Goal: Task Accomplishment & Management: Use online tool/utility

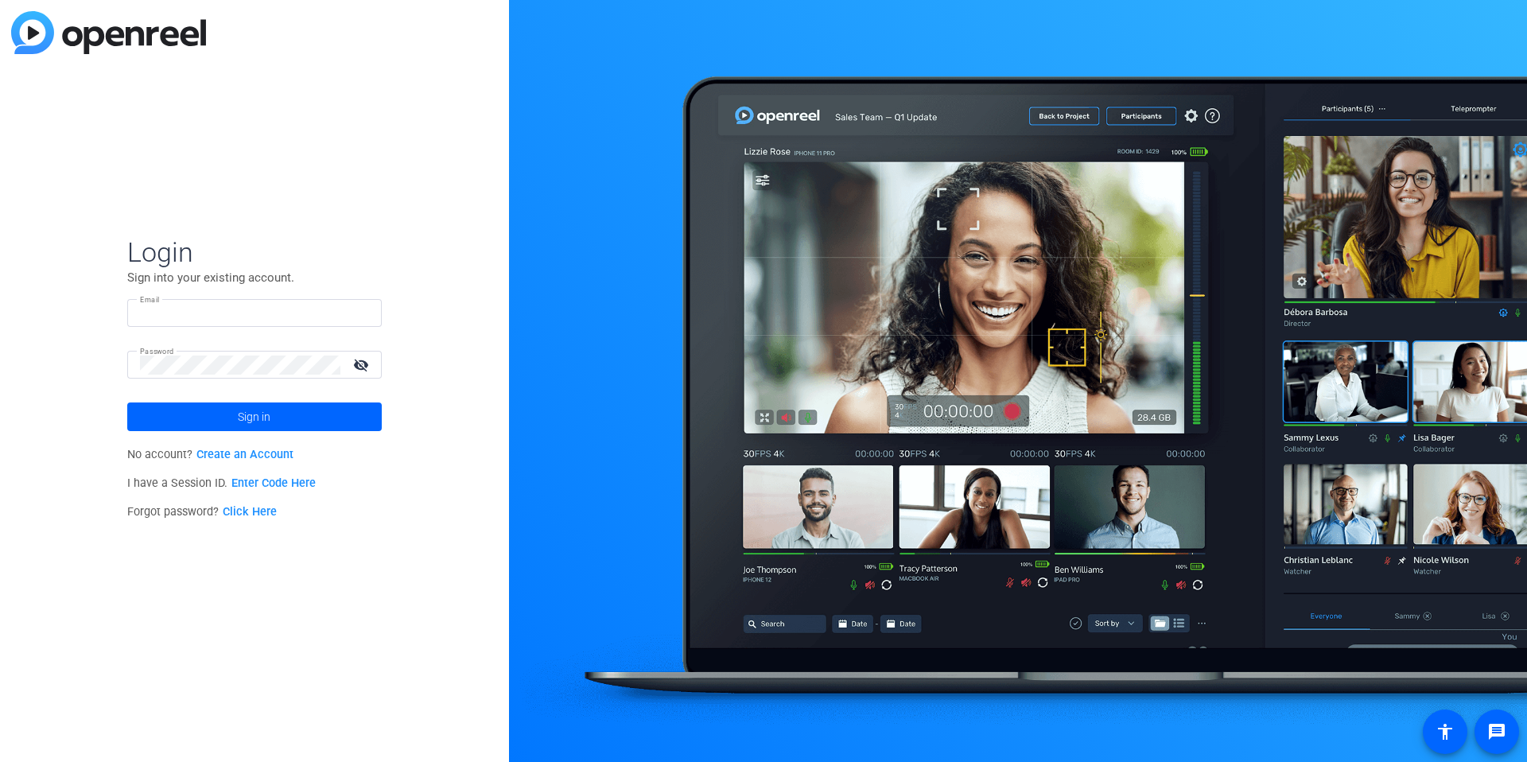
type input "[EMAIL_ADDRESS][DOMAIN_NAME]"
click at [217, 308] on input "[EMAIL_ADDRESS][DOMAIN_NAME]" at bounding box center [254, 313] width 229 height 19
click at [357, 310] on img at bounding box center [355, 313] width 11 height 19
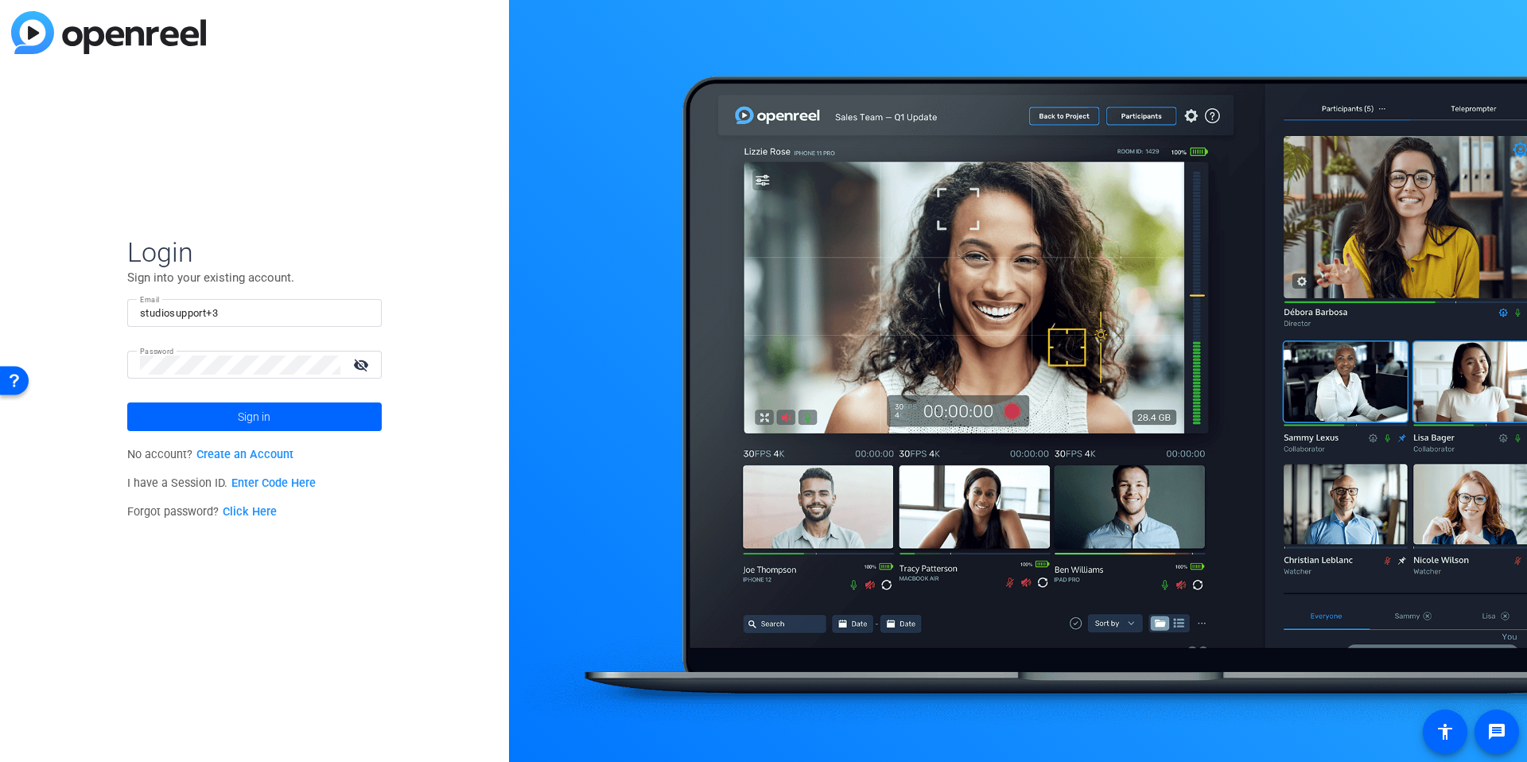
click at [440, 315] on div "Login Sign into your existing account. Email studiosupport+3 Password visibilit…" at bounding box center [254, 381] width 509 height 762
click at [262, 318] on input "studiosupport+3" at bounding box center [254, 313] width 229 height 19
click at [351, 316] on img at bounding box center [355, 313] width 11 height 19
type input "[EMAIL_ADDRESS][DOMAIN_NAME]"
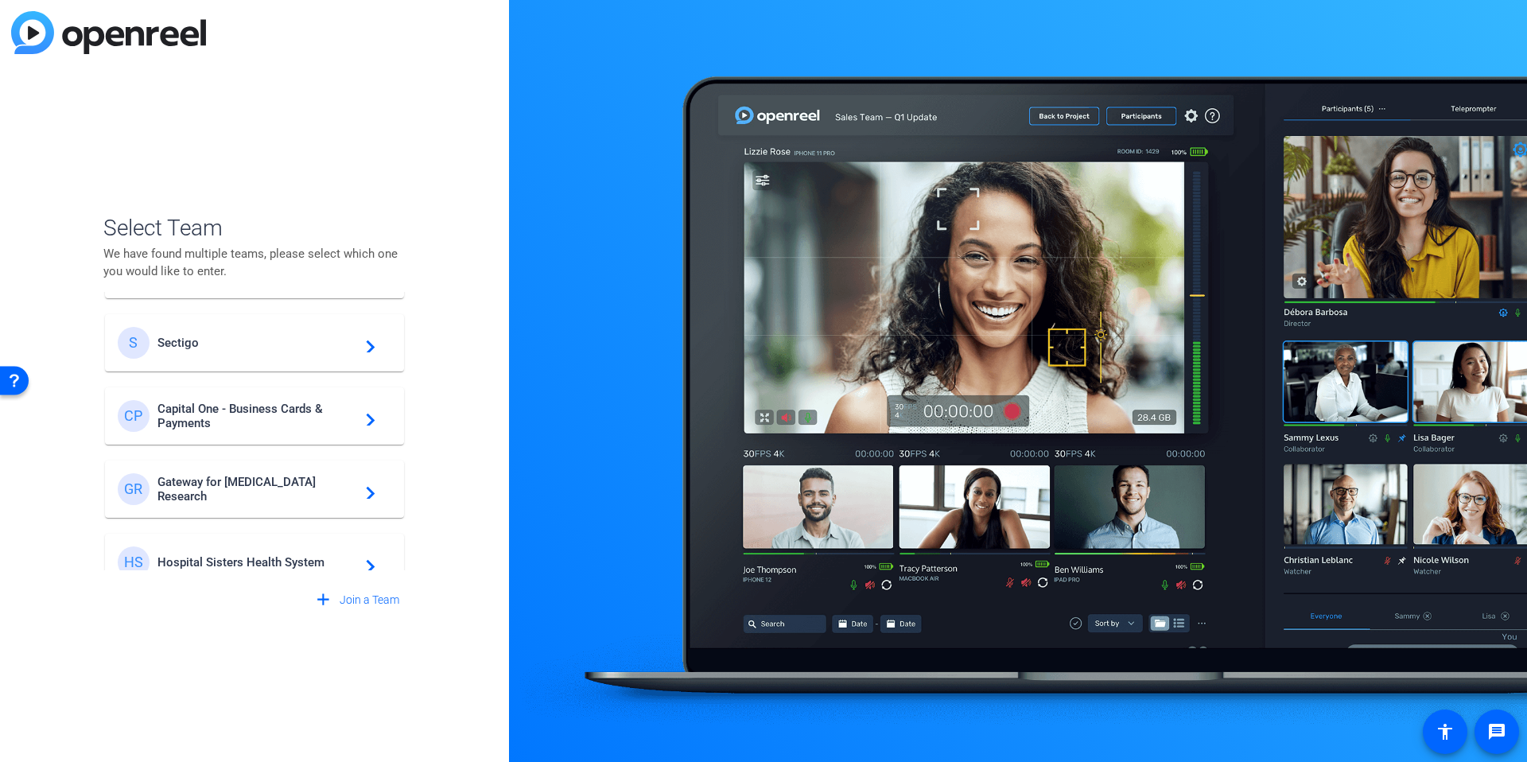
scroll to position [603, 0]
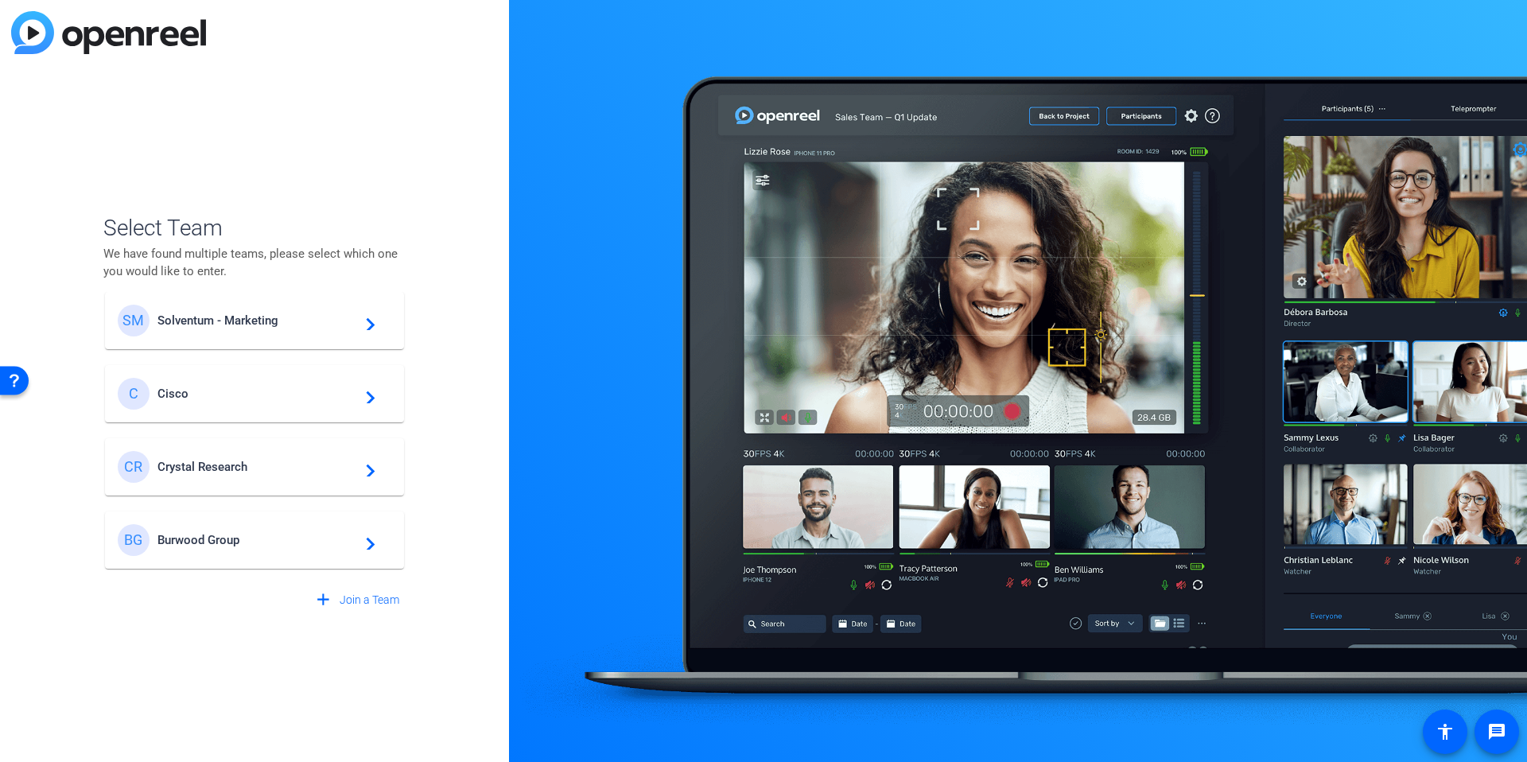
click at [253, 540] on span "Burwood Group" at bounding box center [256, 540] width 199 height 14
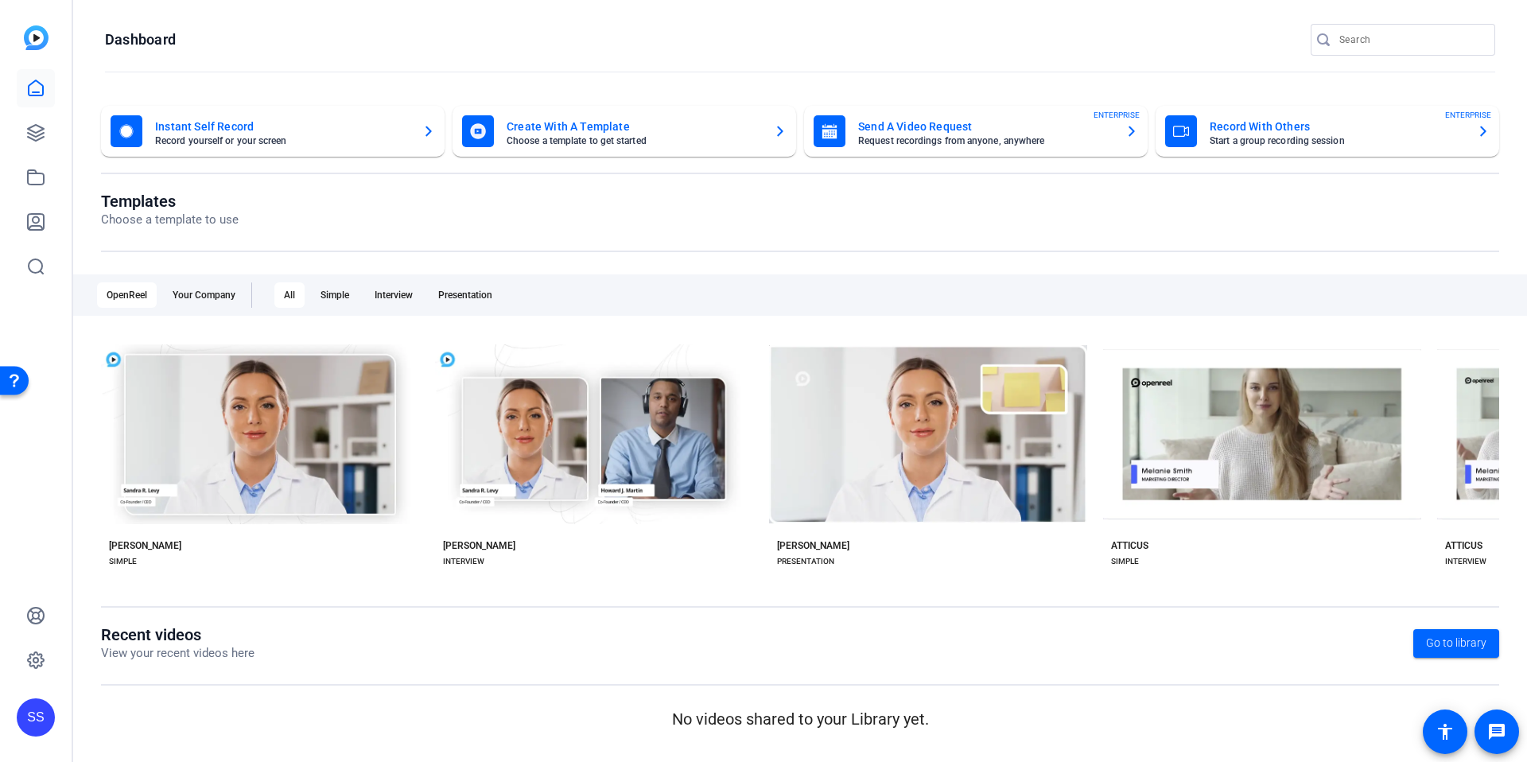
click at [448, 232] on div "Templates Choose a template to use" at bounding box center [800, 222] width 1398 height 60
click at [34, 183] on icon at bounding box center [35, 177] width 19 height 19
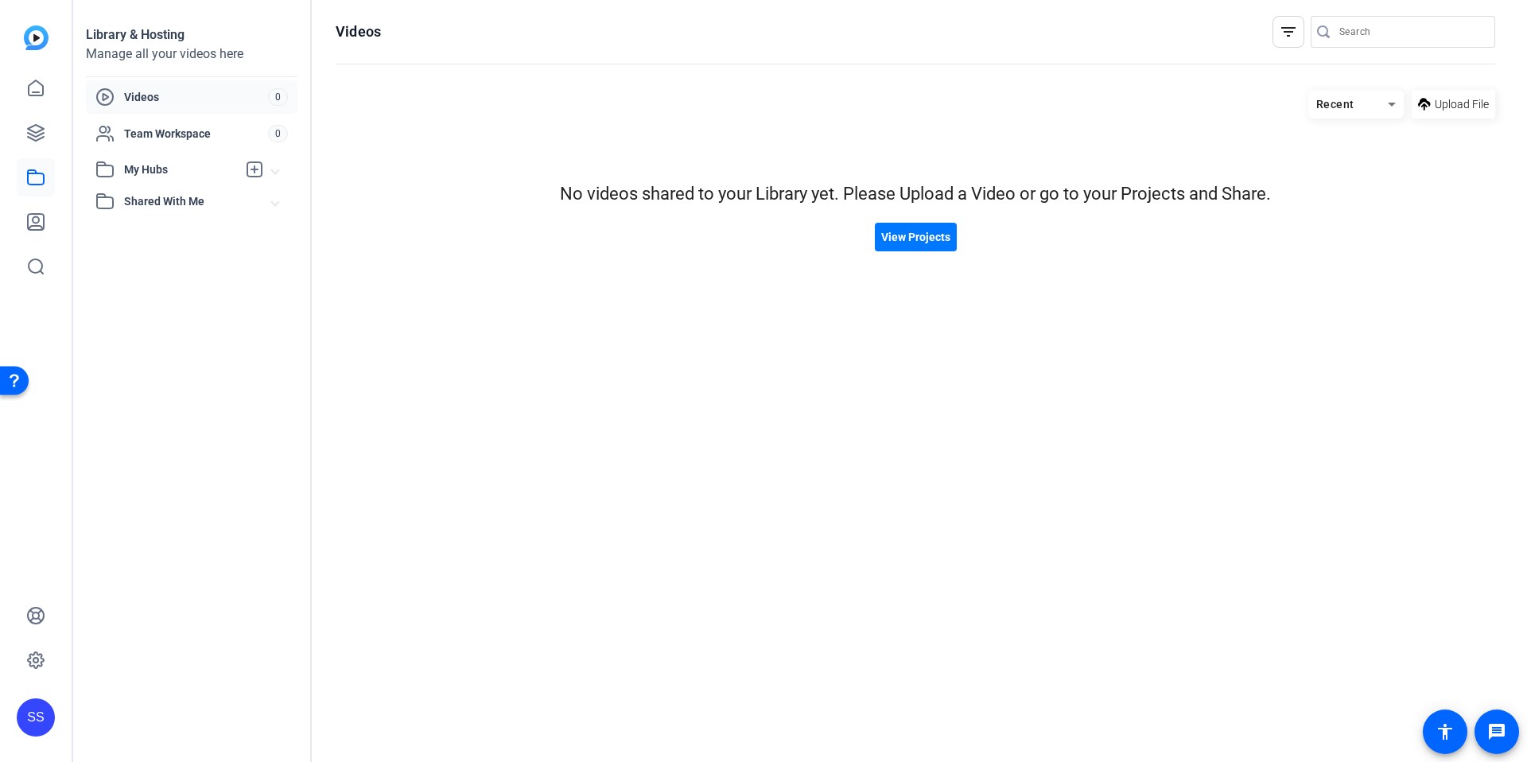
click at [10, 150] on div "SS" at bounding box center [36, 381] width 72 height 762
click at [24, 143] on link at bounding box center [36, 133] width 38 height 38
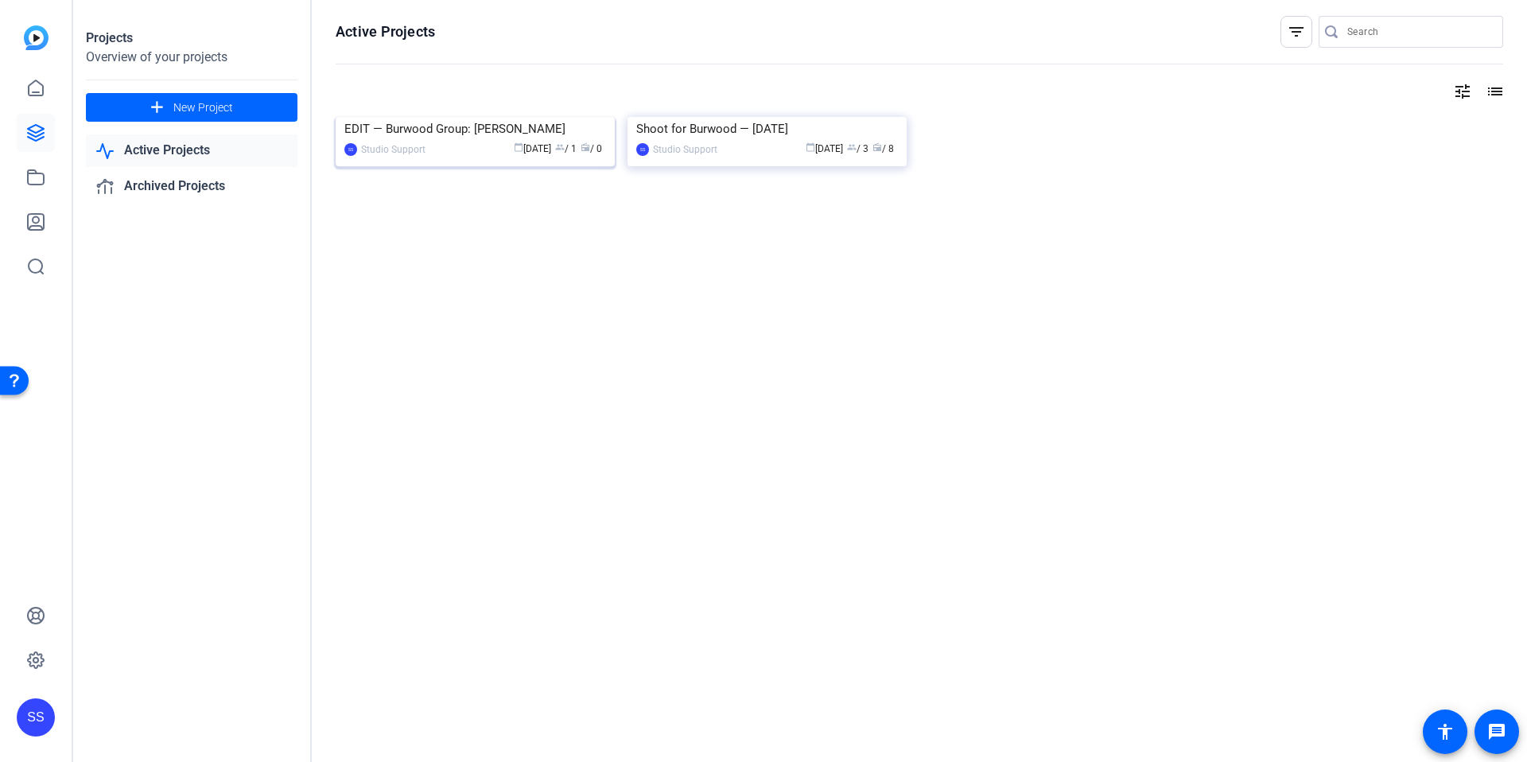
click at [443, 141] on div "EDIT — Burwood Group: [PERSON_NAME]" at bounding box center [475, 129] width 262 height 24
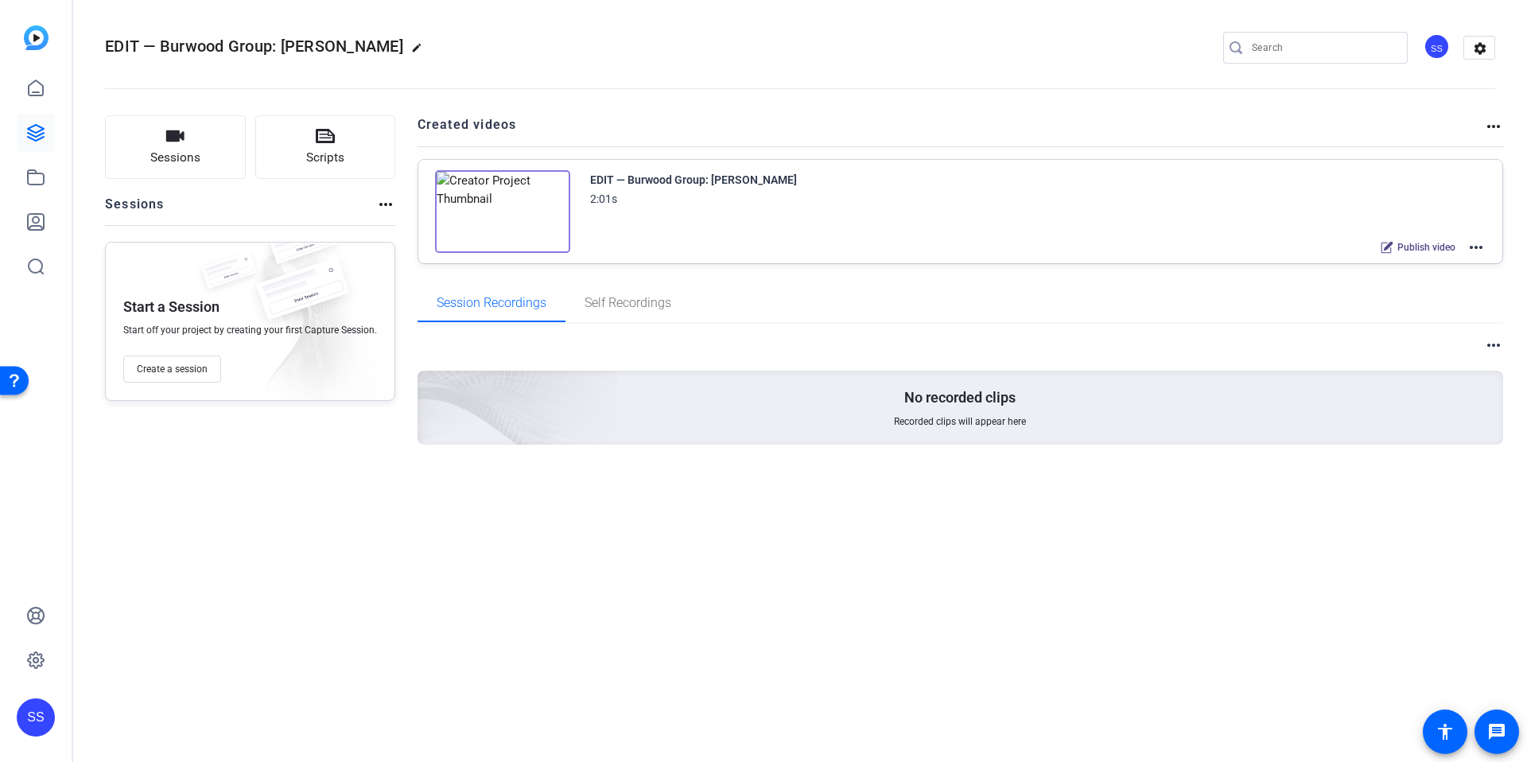
click at [1480, 241] on mat-icon "more_horiz" at bounding box center [1475, 247] width 19 height 19
click at [1448, 262] on span "Edit in Creator" at bounding box center [1417, 266] width 111 height 19
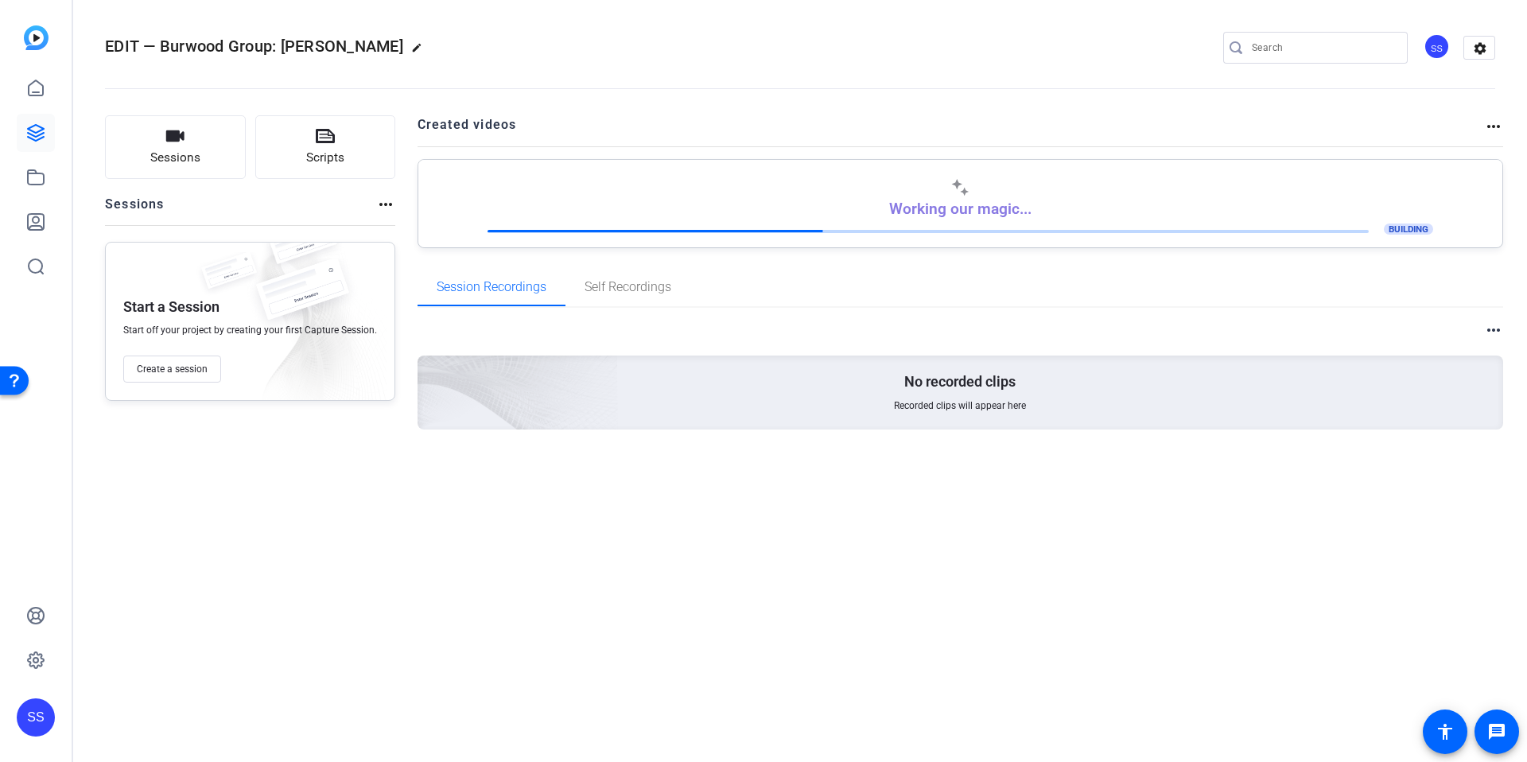
click at [39, 727] on div "SS" at bounding box center [36, 717] width 38 height 38
click at [174, 698] on mat-icon "logout" at bounding box center [183, 703] width 19 height 19
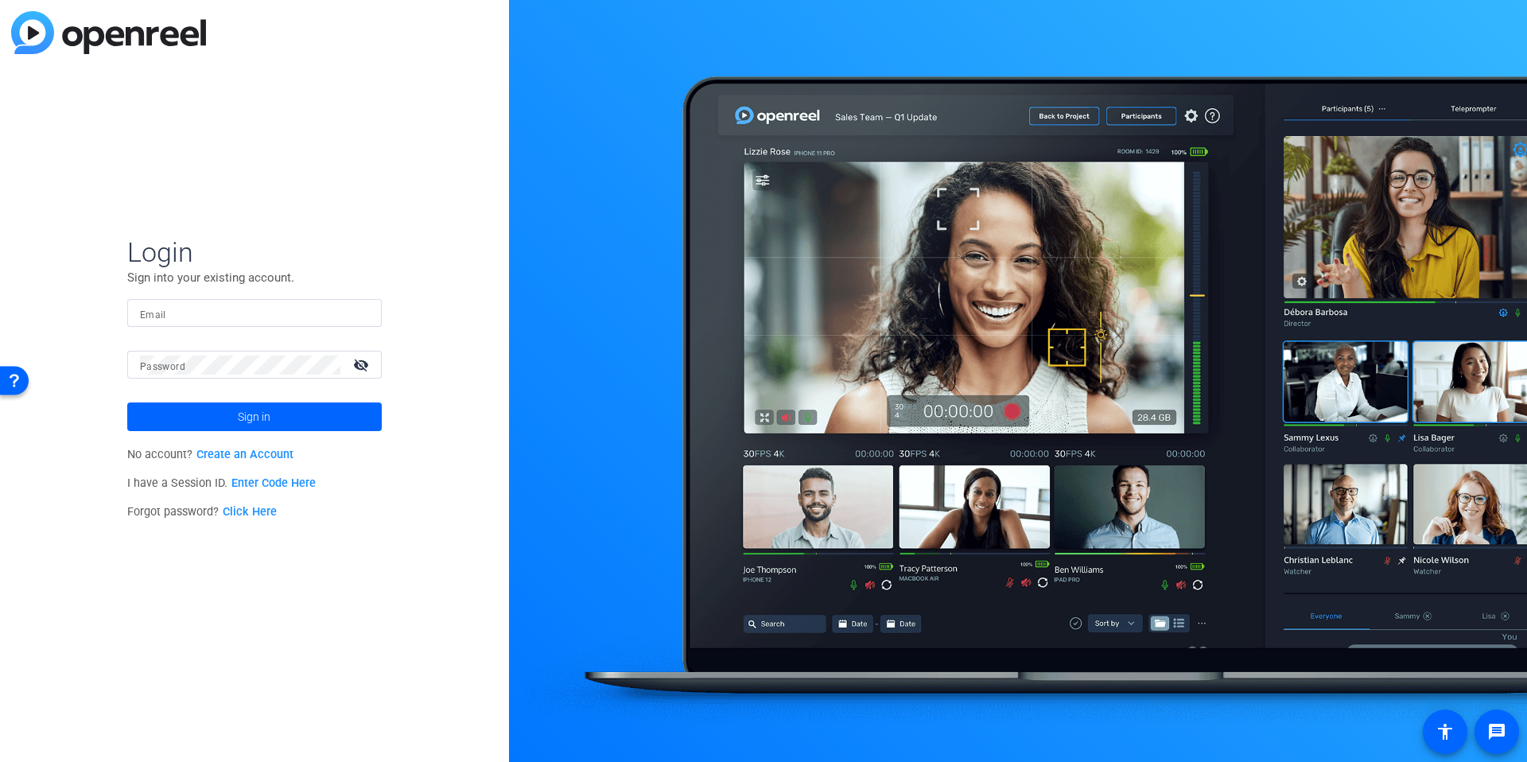
type input "[EMAIL_ADDRESS][DOMAIN_NAME]"
